Goal: Information Seeking & Learning: Learn about a topic

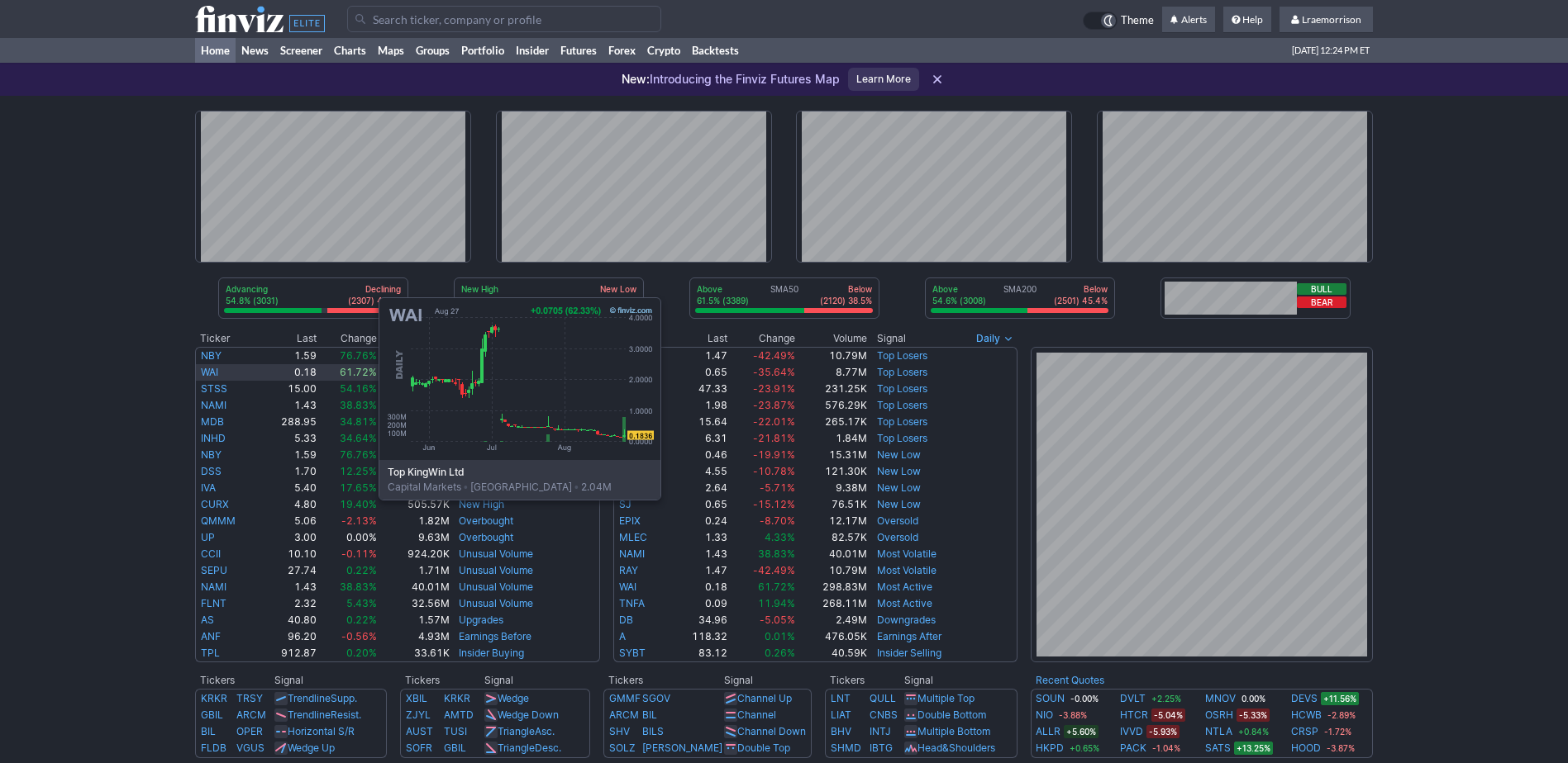
click at [213, 376] on link "WAI" at bounding box center [209, 372] width 17 height 12
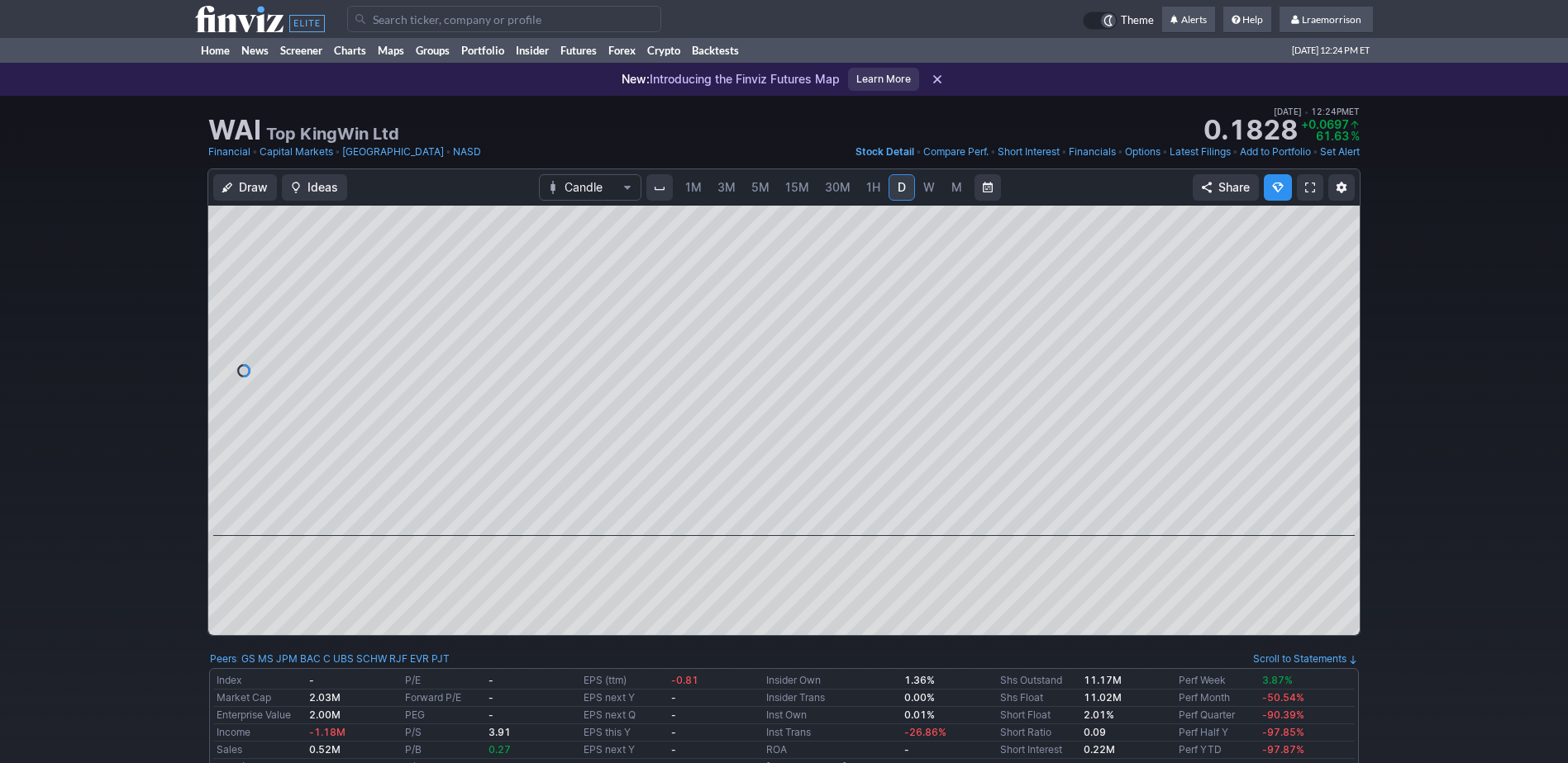
click at [690, 188] on span "1M" at bounding box center [693, 187] width 17 height 14
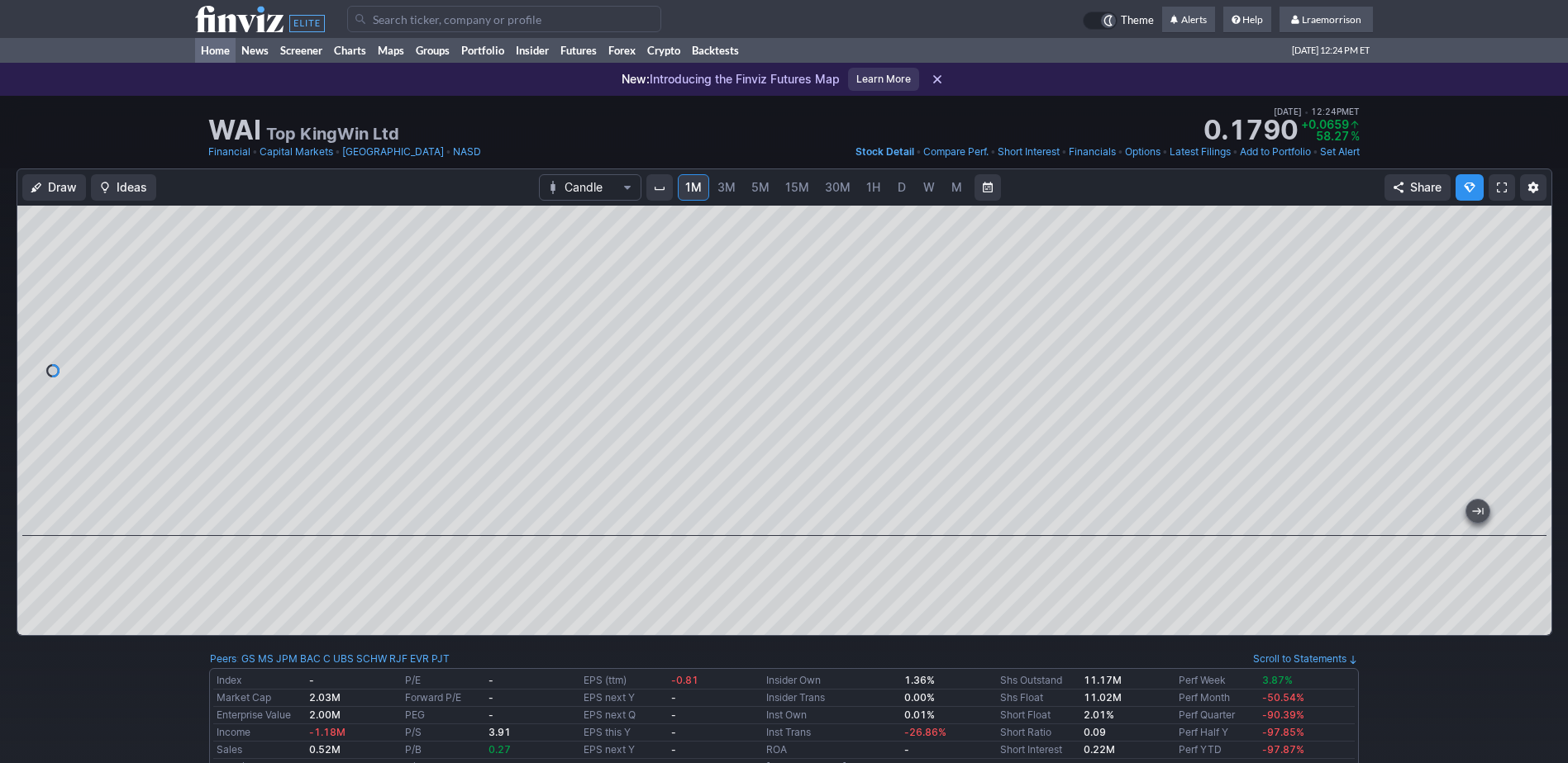
click at [220, 51] on link "Home" at bounding box center [216, 51] width 40 height 24
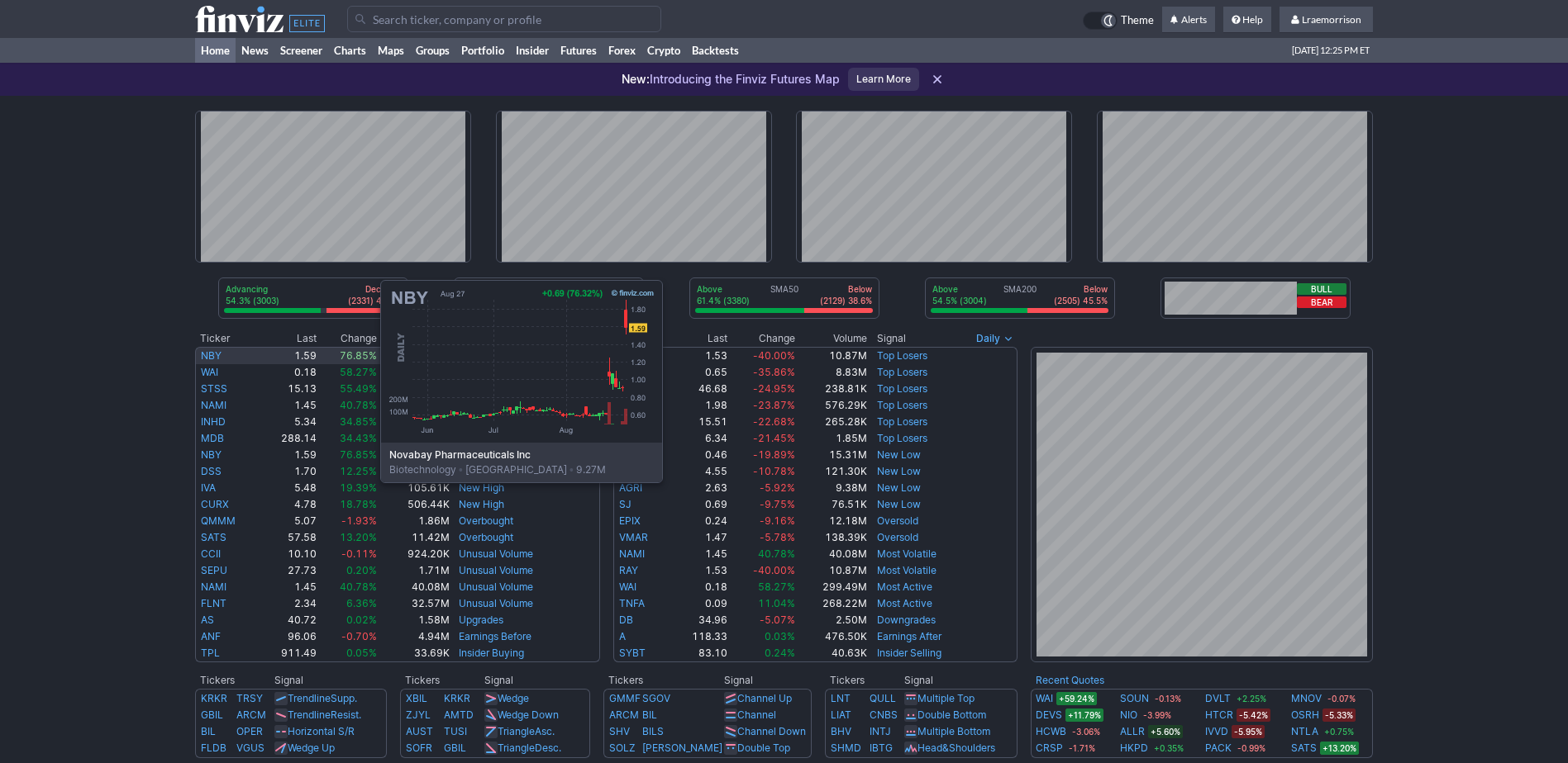
click at [215, 358] on link "NBY" at bounding box center [211, 356] width 21 height 12
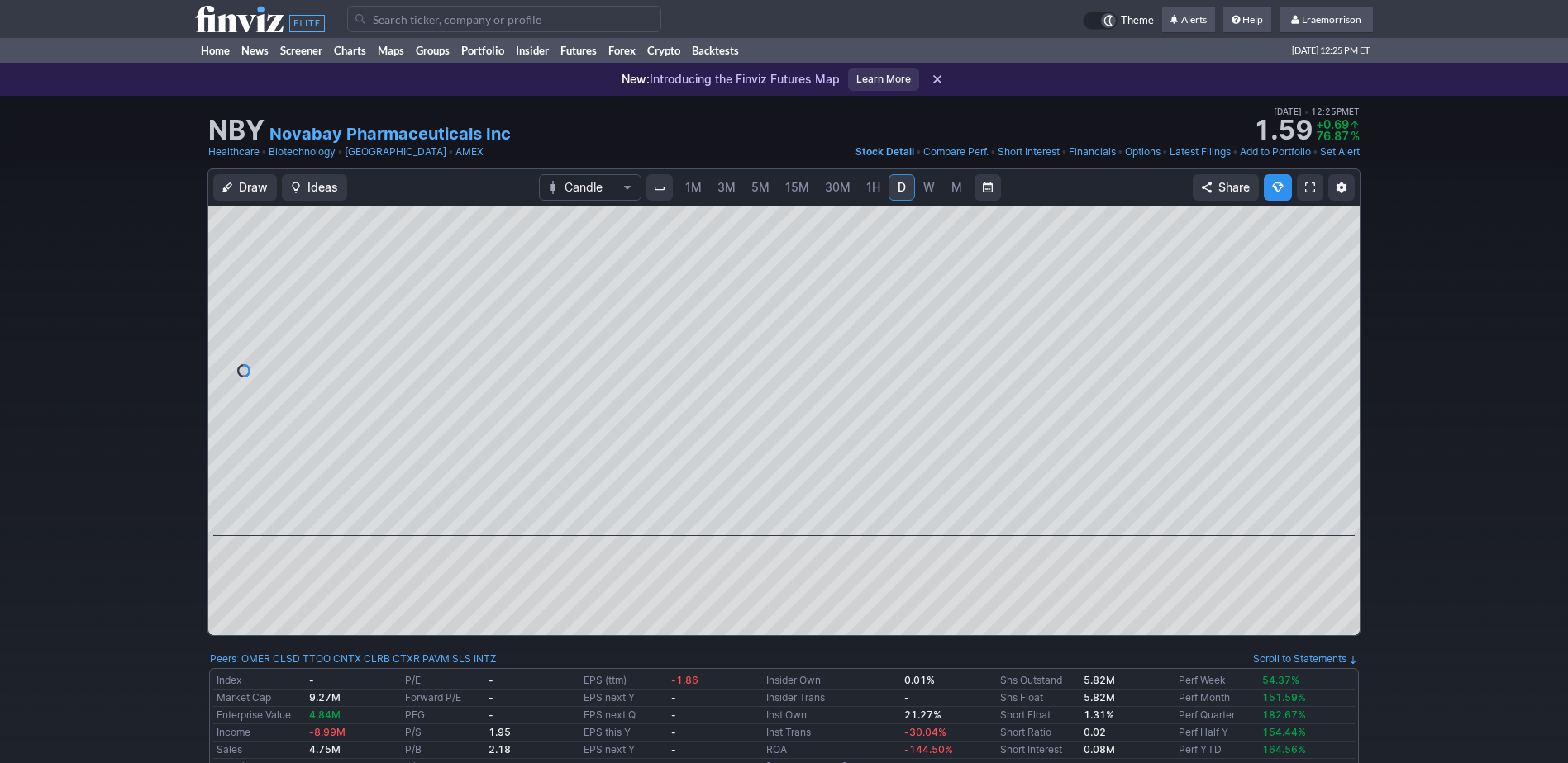
click at [693, 185] on span "1M" at bounding box center [693, 187] width 17 height 14
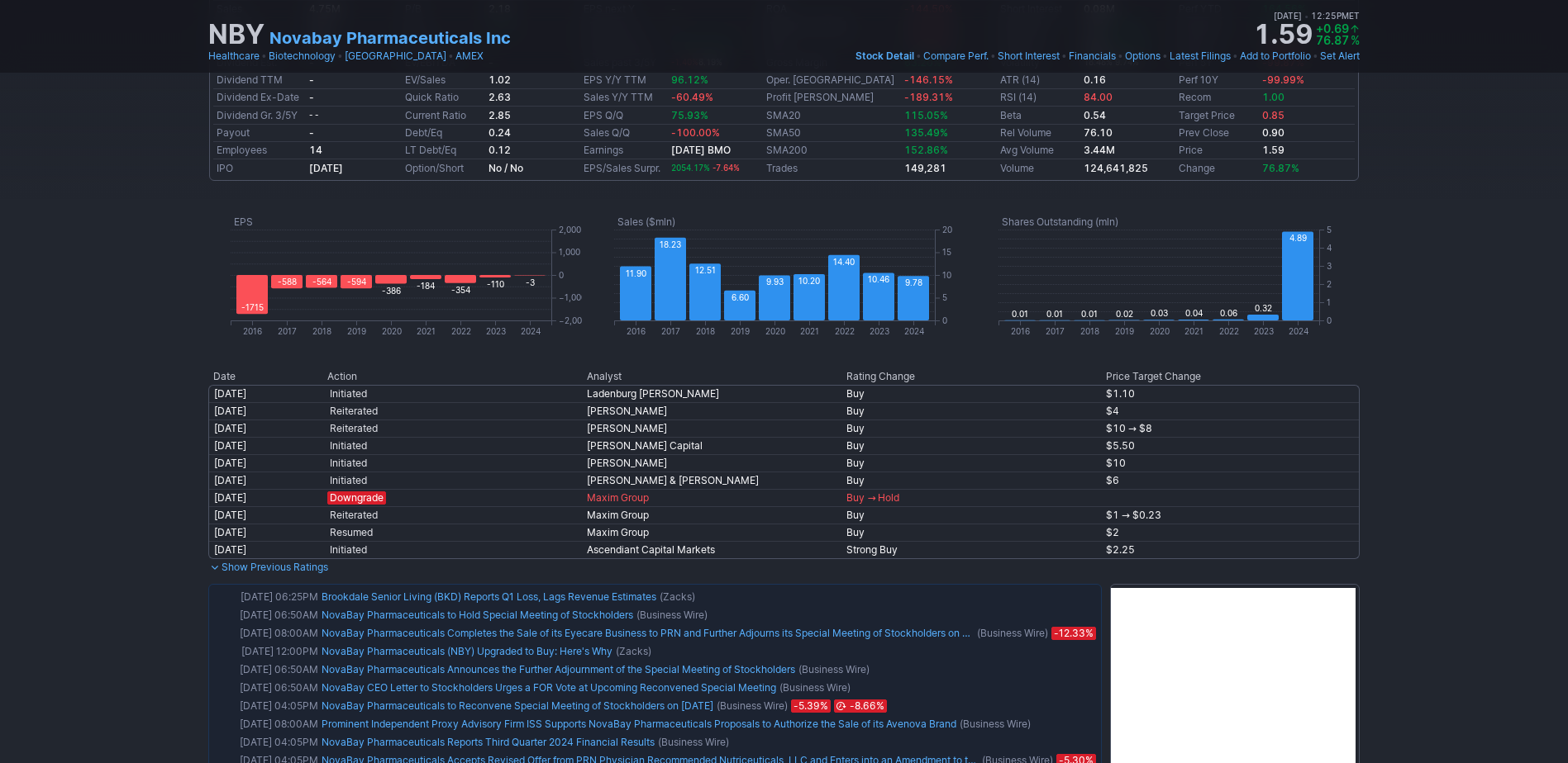
scroll to position [743, 0]
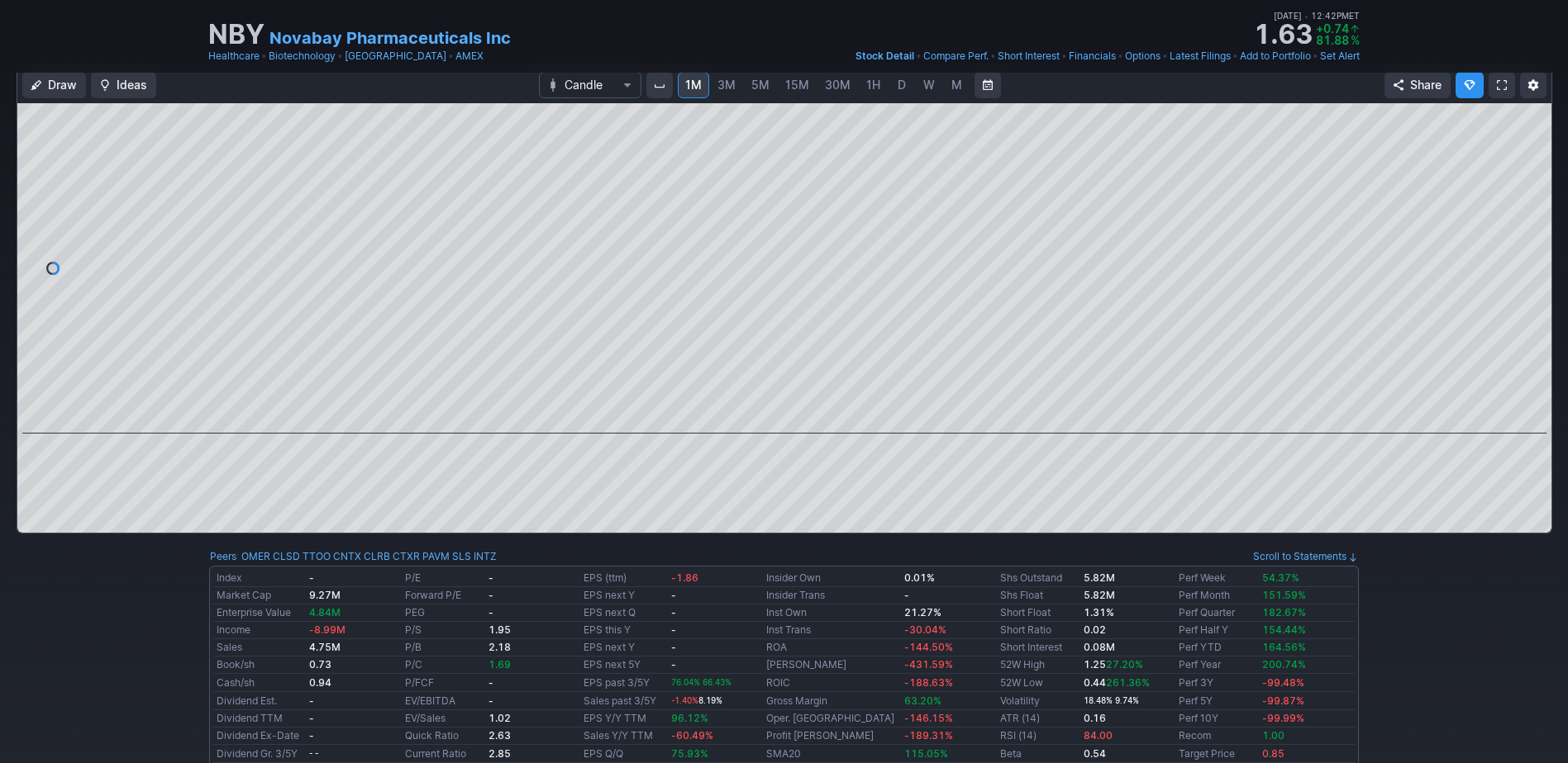
scroll to position [0, 0]
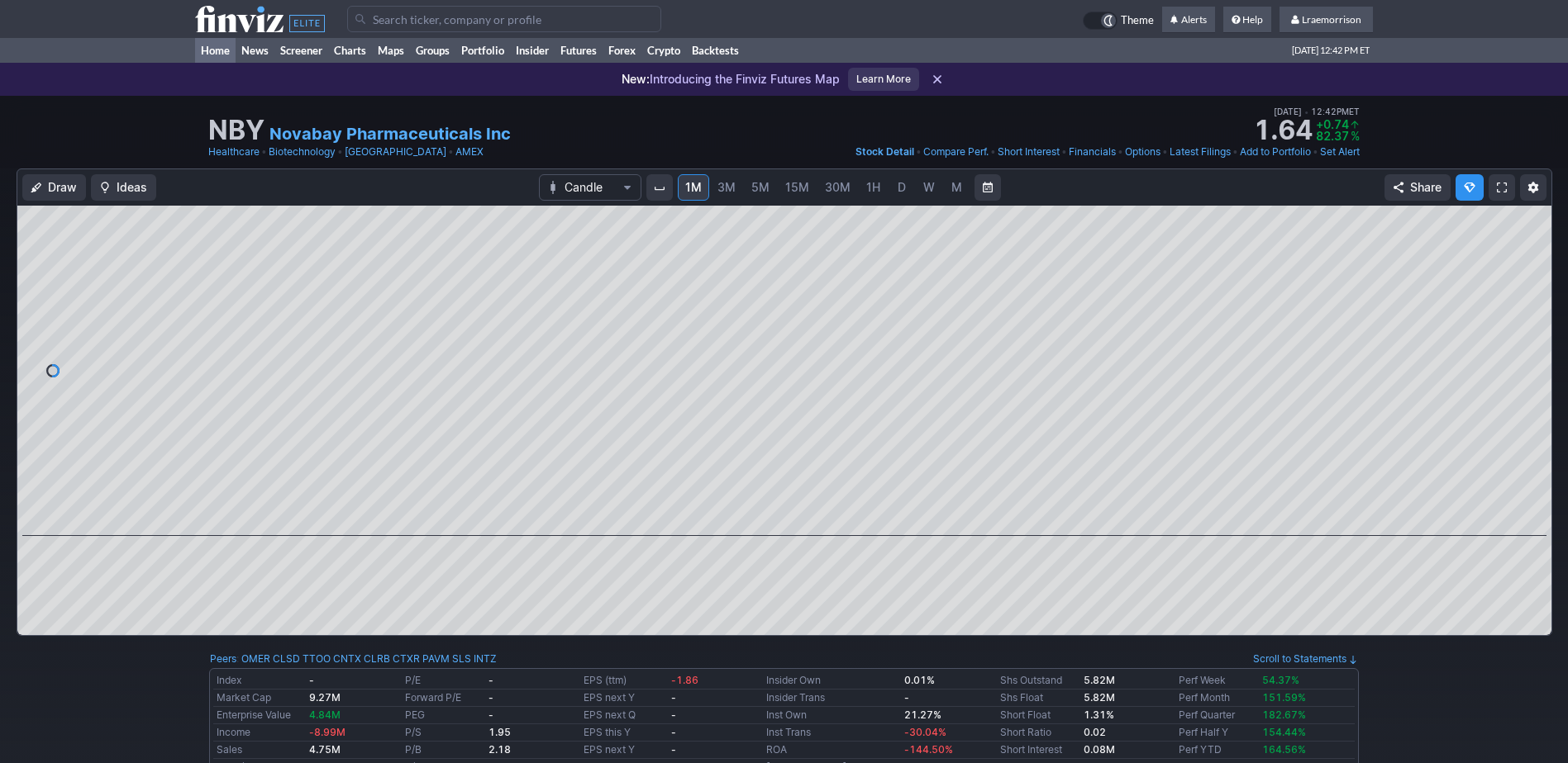
click at [221, 49] on link "Home" at bounding box center [216, 51] width 40 height 24
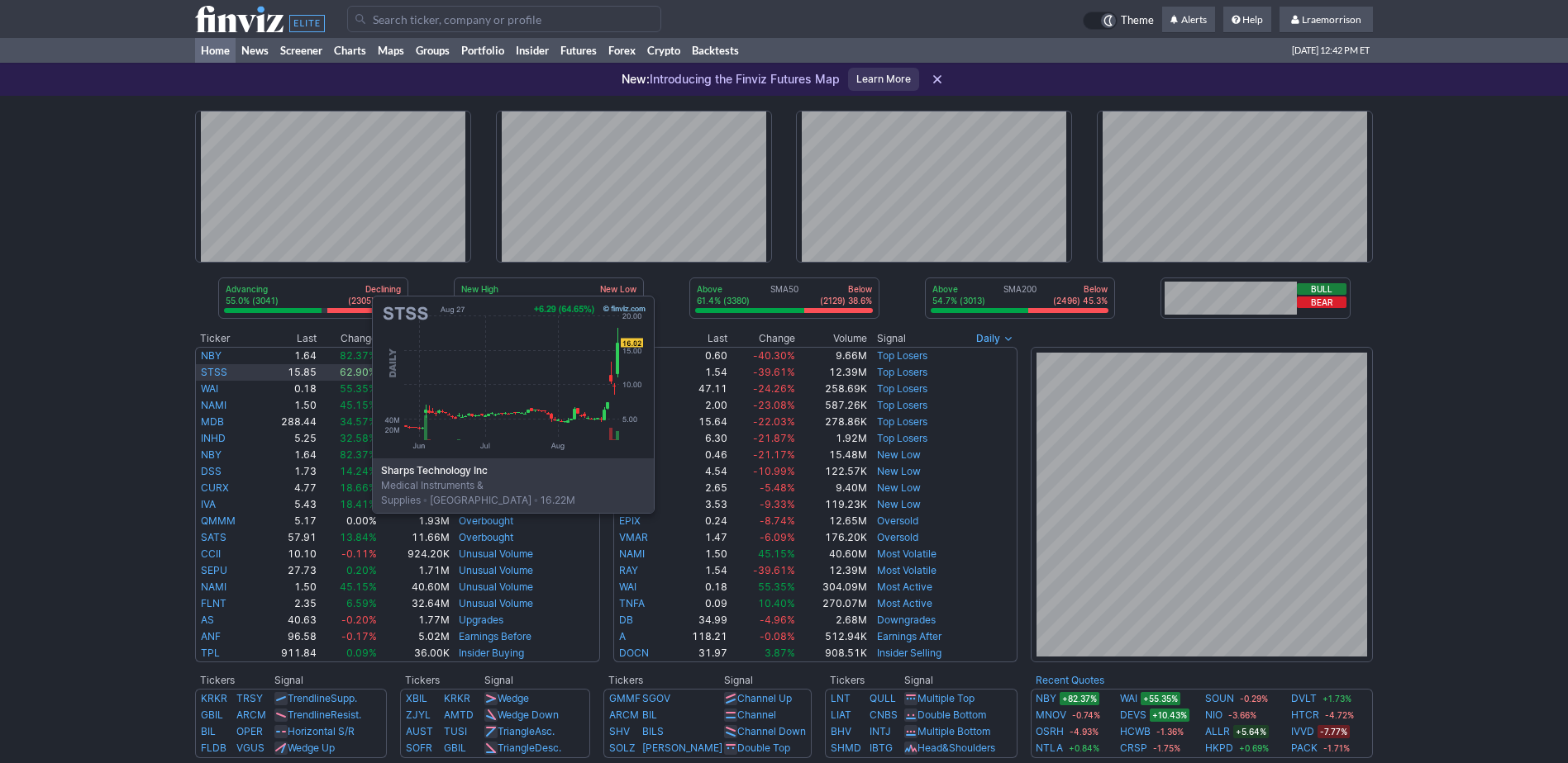
click at [207, 374] on link "STSS" at bounding box center [214, 372] width 26 height 12
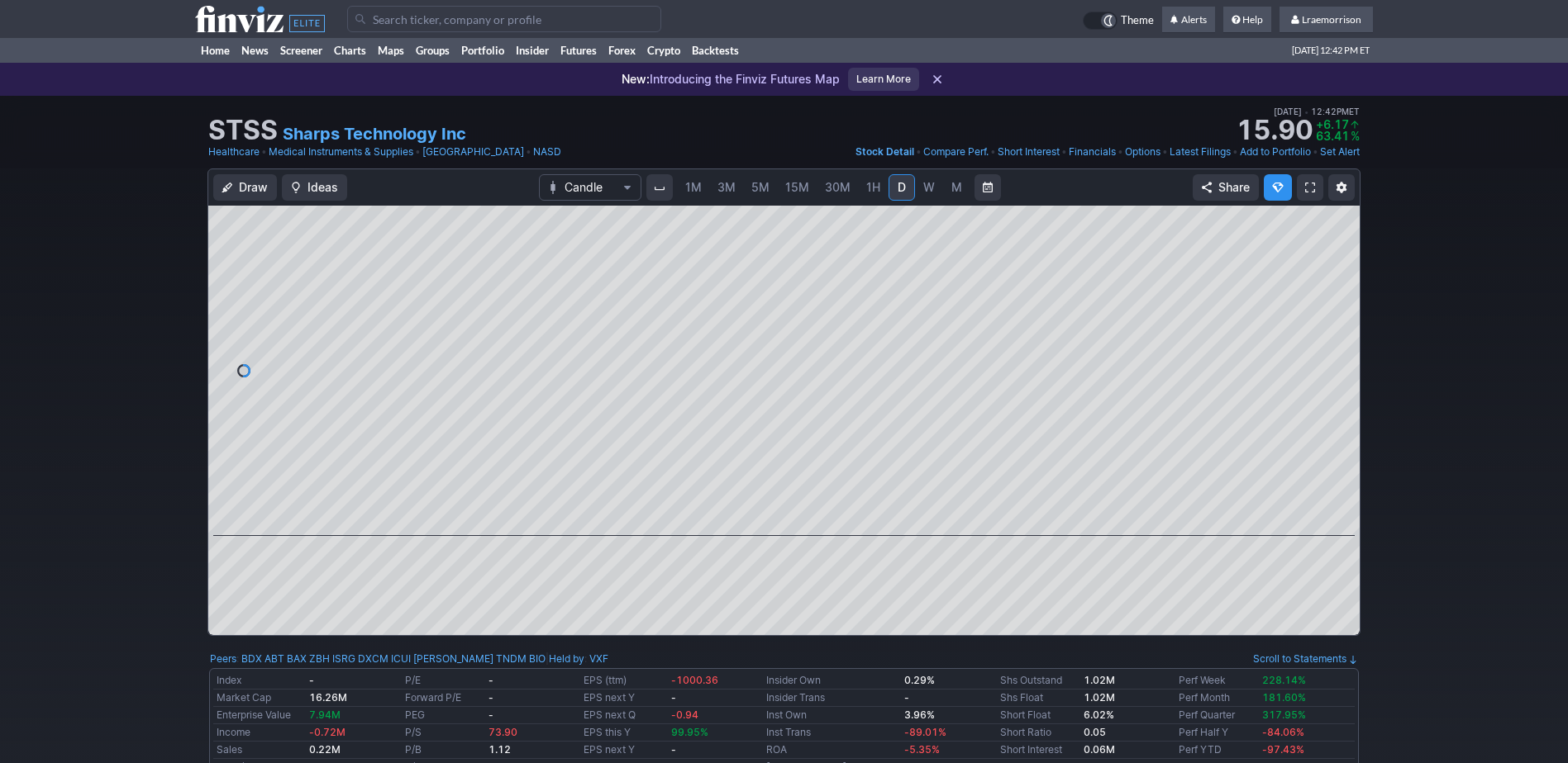
click at [688, 186] on span "1M" at bounding box center [693, 187] width 17 height 14
